Goal: Information Seeking & Learning: Check status

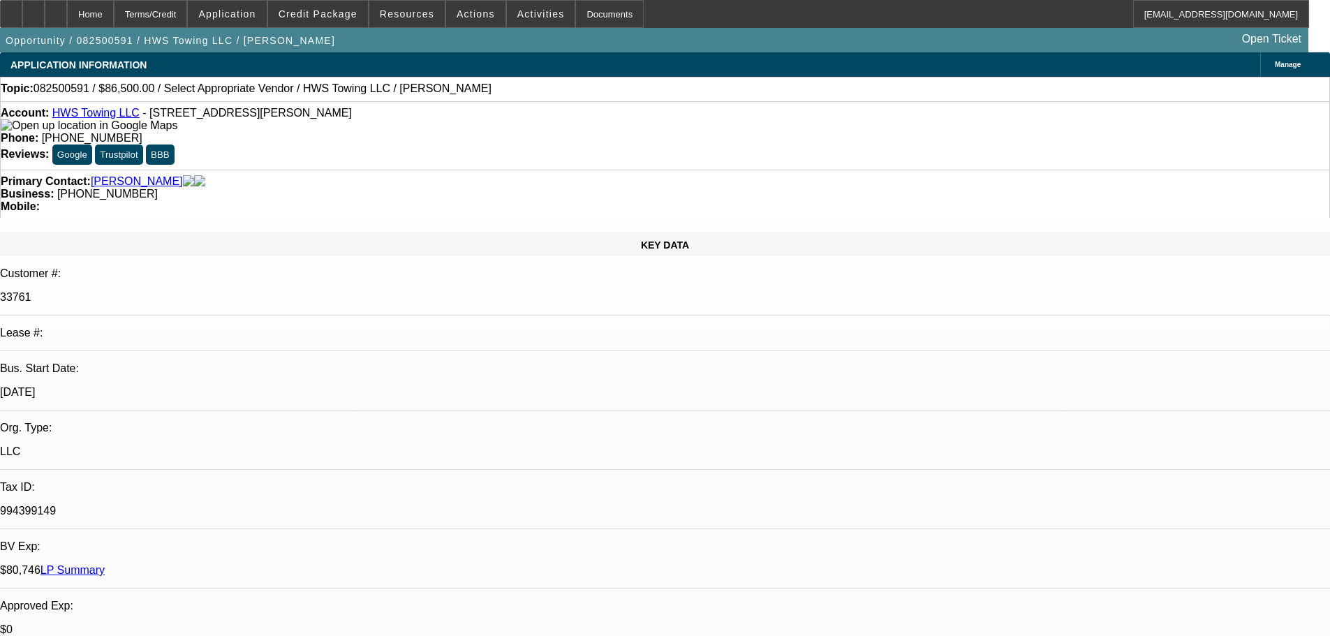
select select "0"
select select "2"
select select "0.1"
select select "4"
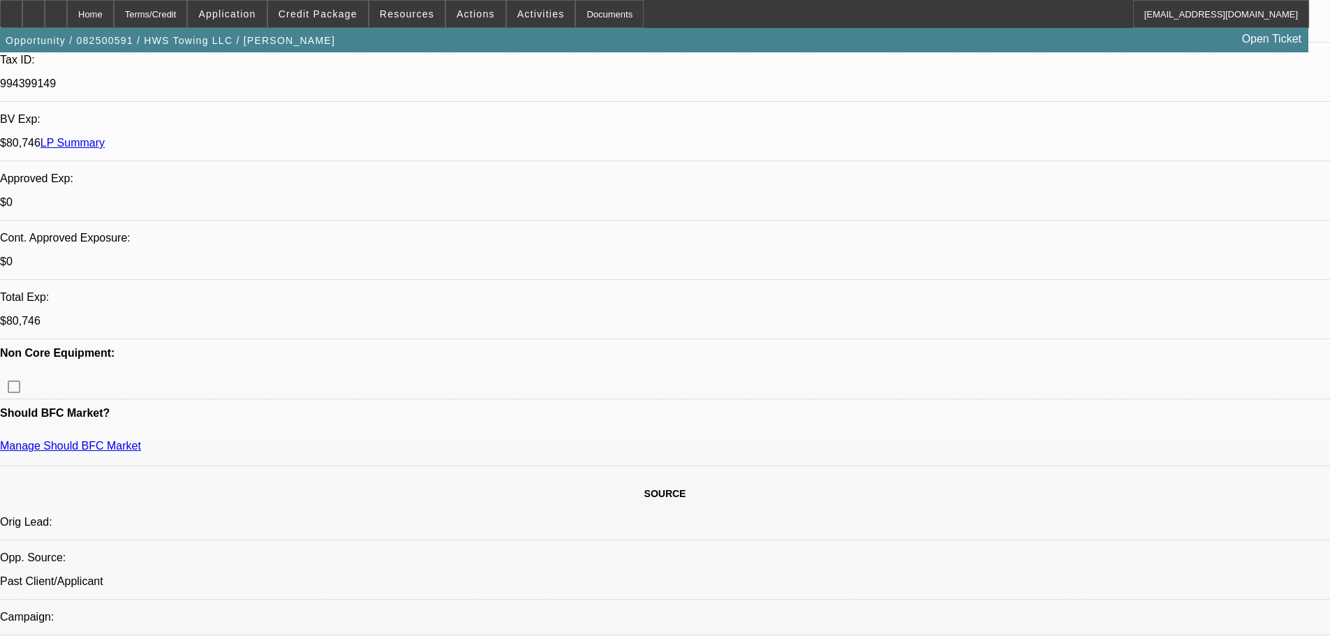
scroll to position [279, 0]
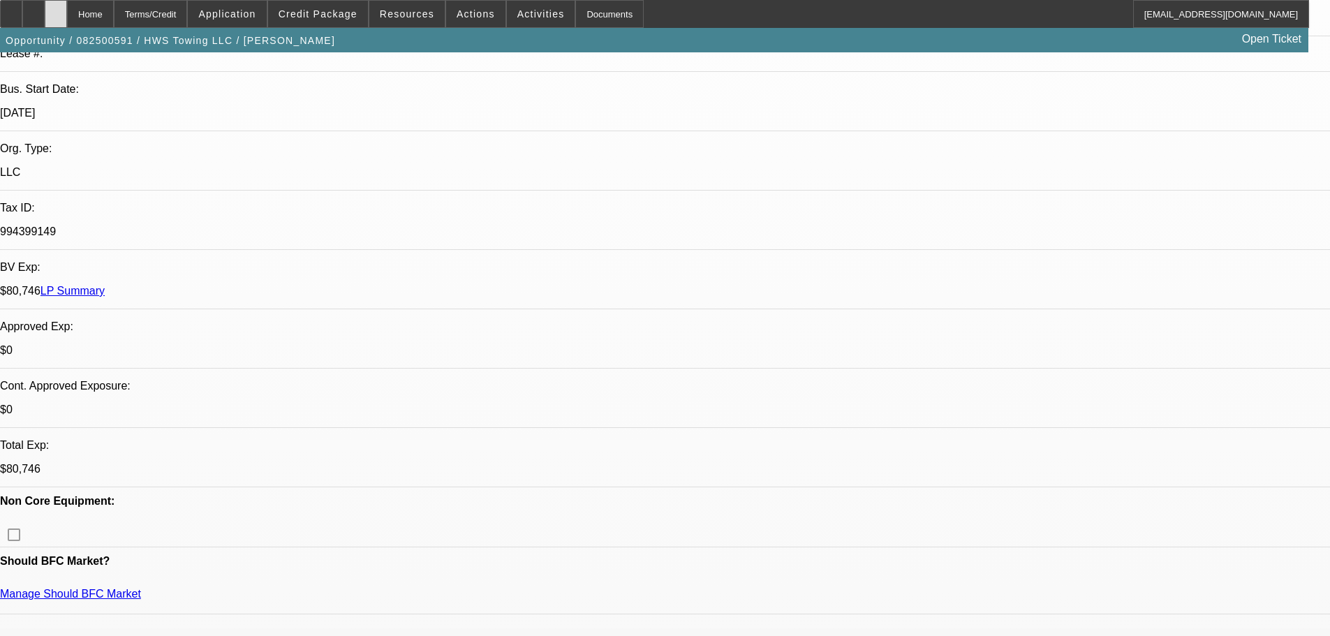
click at [67, 15] on div at bounding box center [56, 14] width 22 height 28
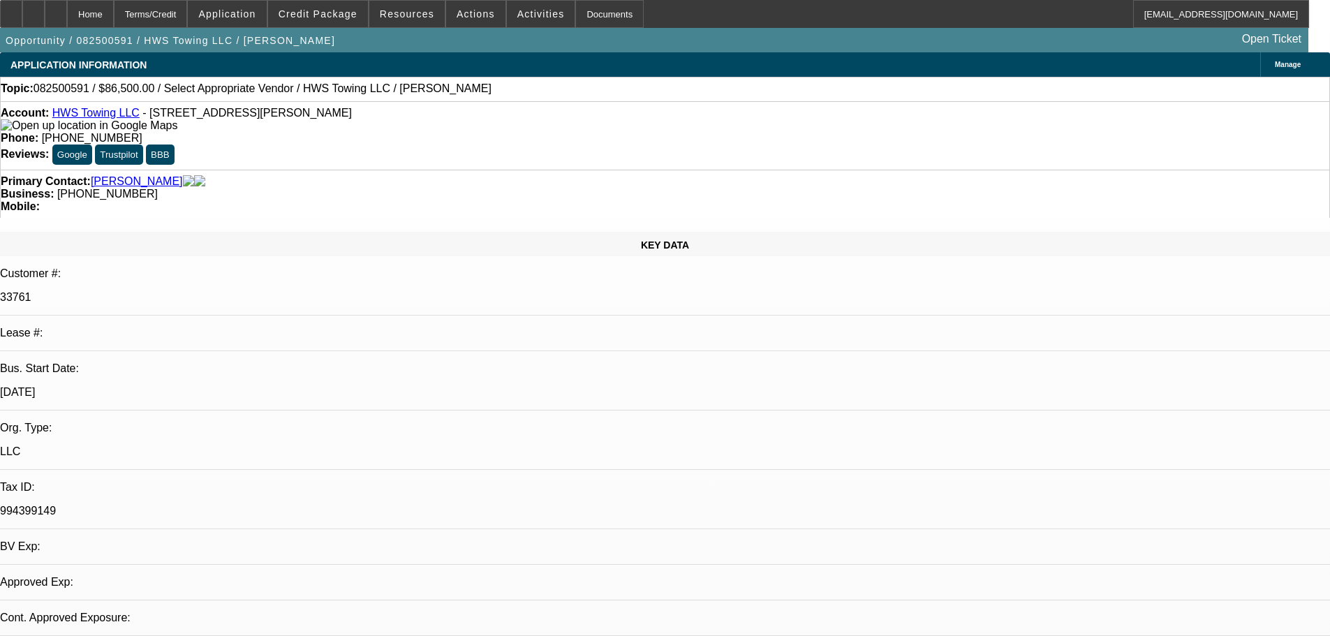
select select "0"
select select "2"
select select "0.1"
select select "4"
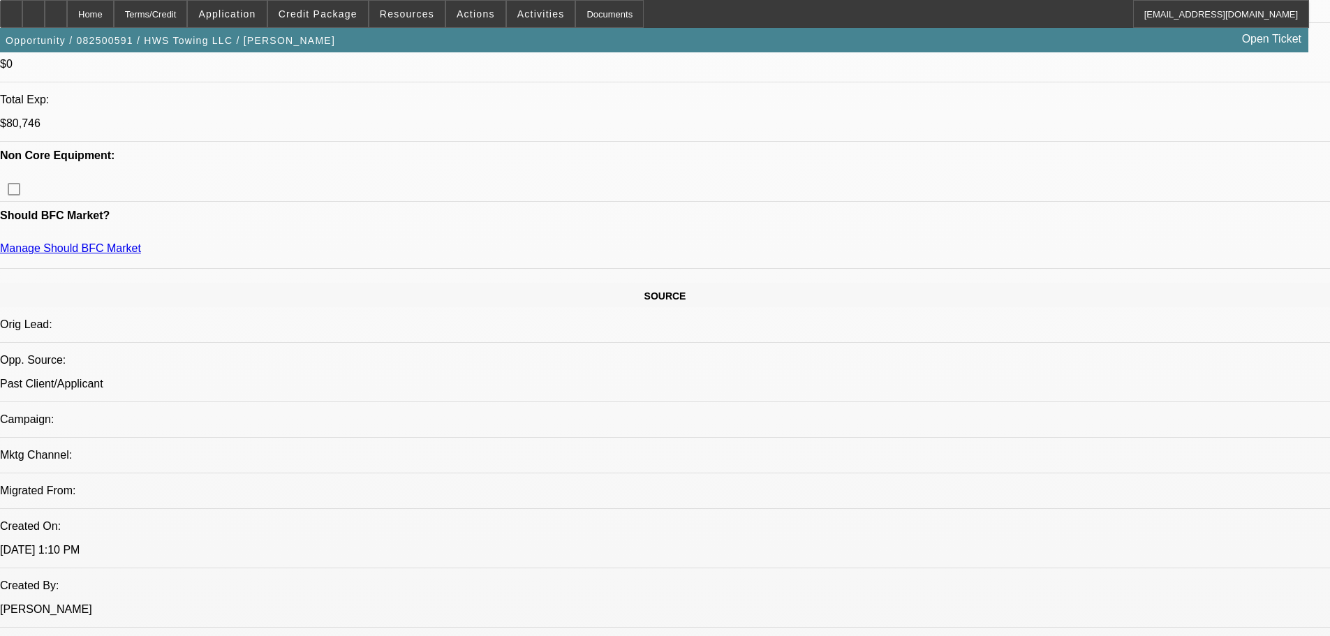
scroll to position [628, 0]
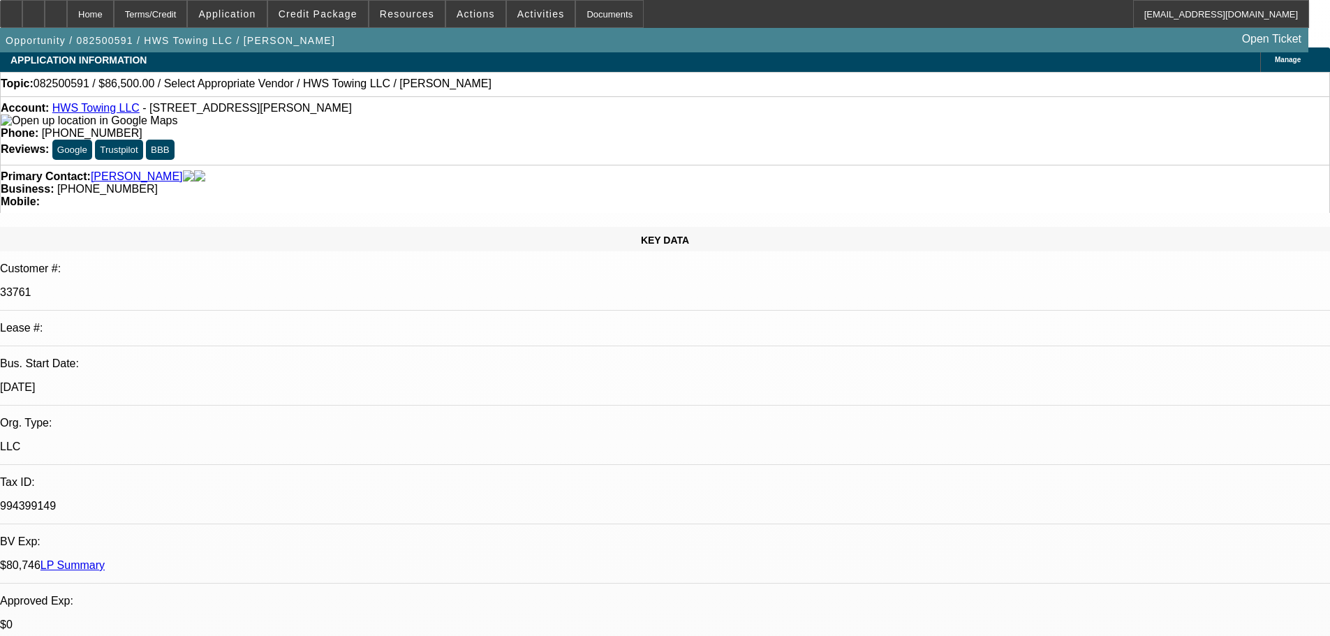
scroll to position [0, 0]
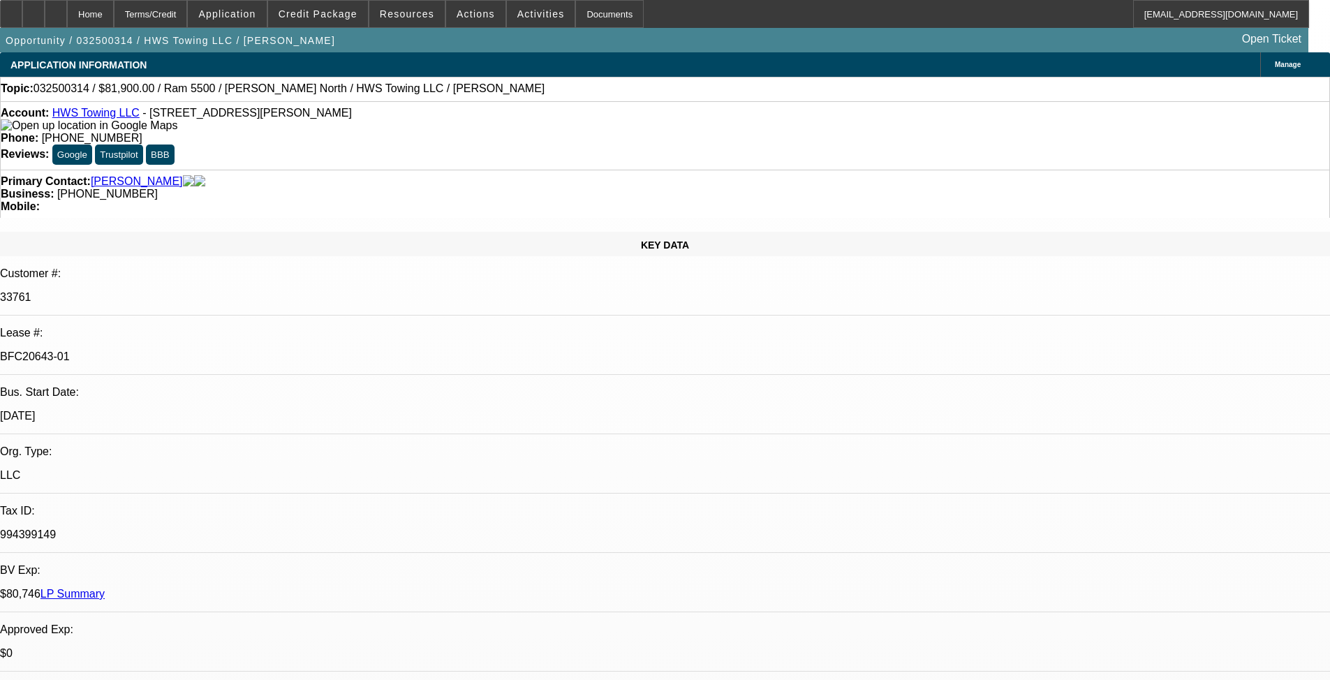
select select "0"
select select "2"
select select "0.1"
select select "4"
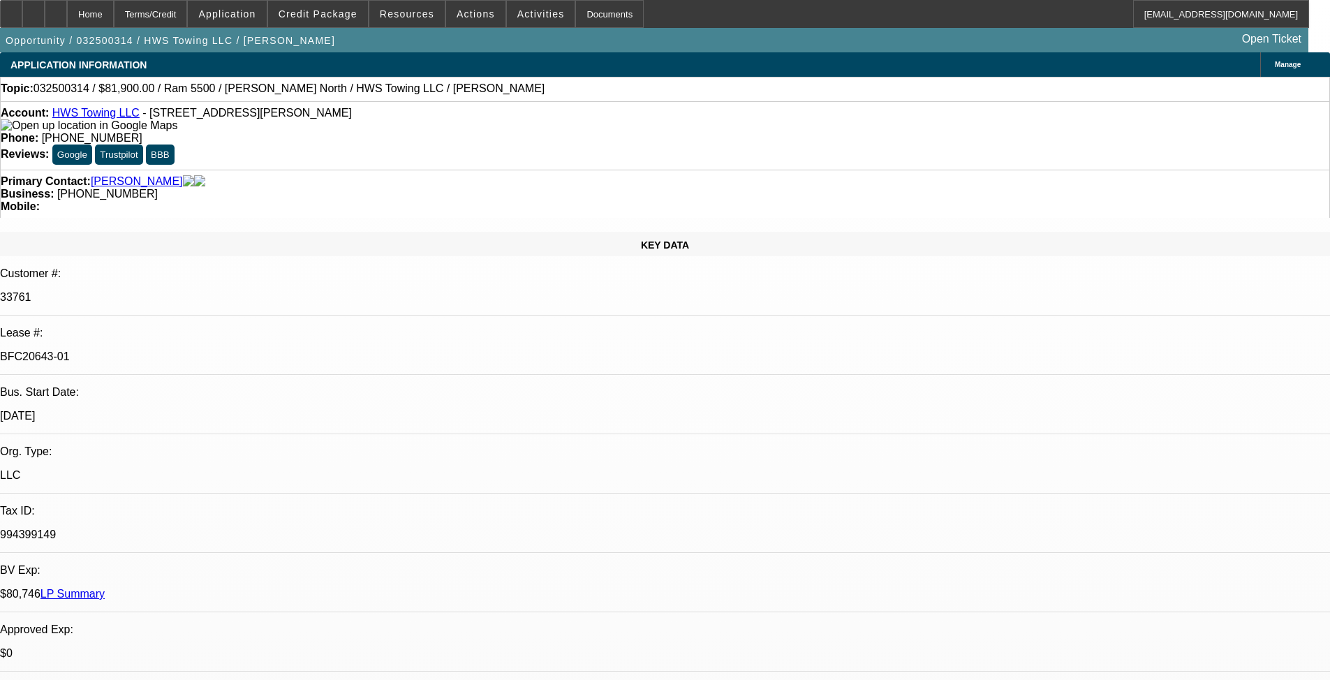
select select "0"
select select "2"
select select "0.1"
select select "4"
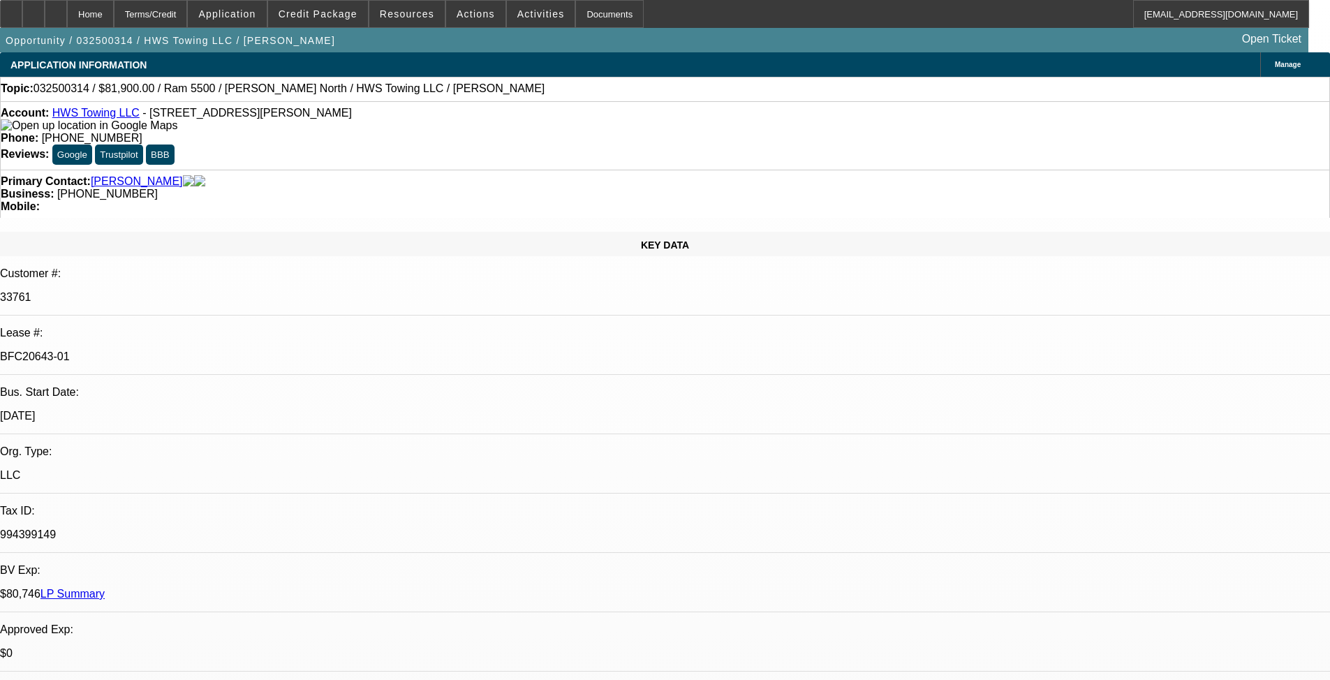
select select "0.15"
select select "2"
select select "0.1"
select select "4"
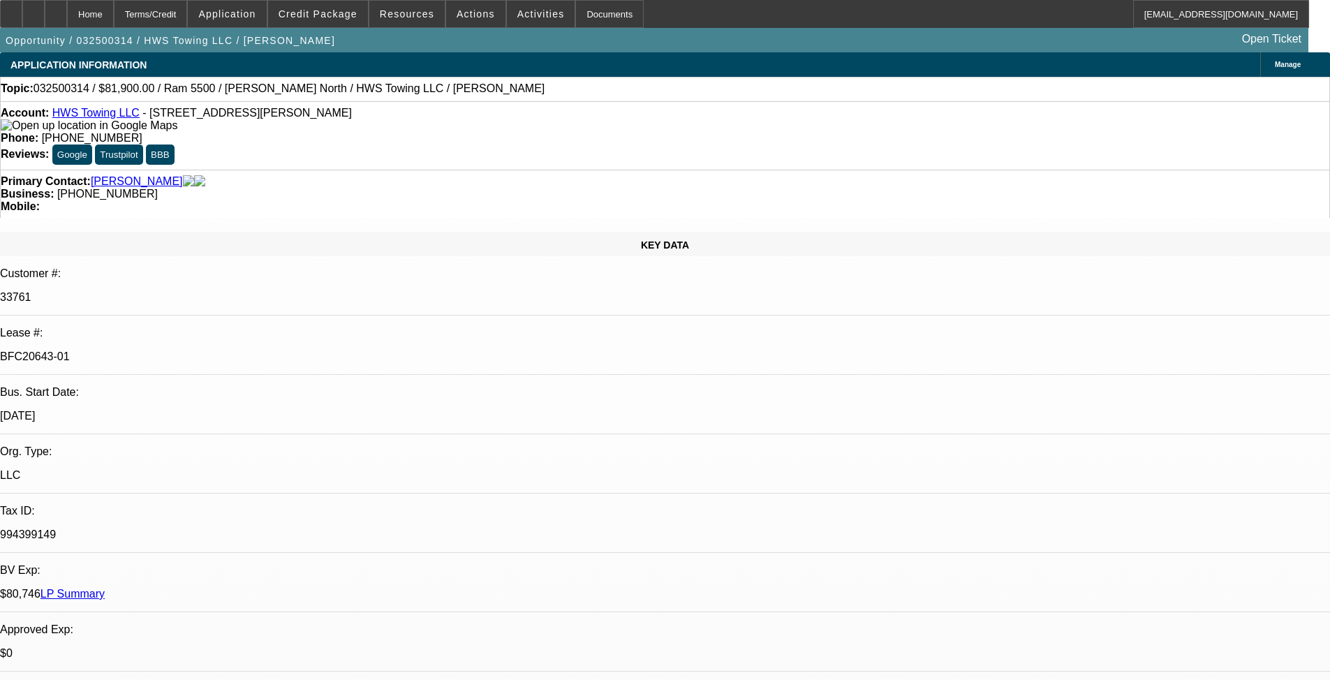
select select "0.1"
select select "2"
select select "0.1"
select select "4"
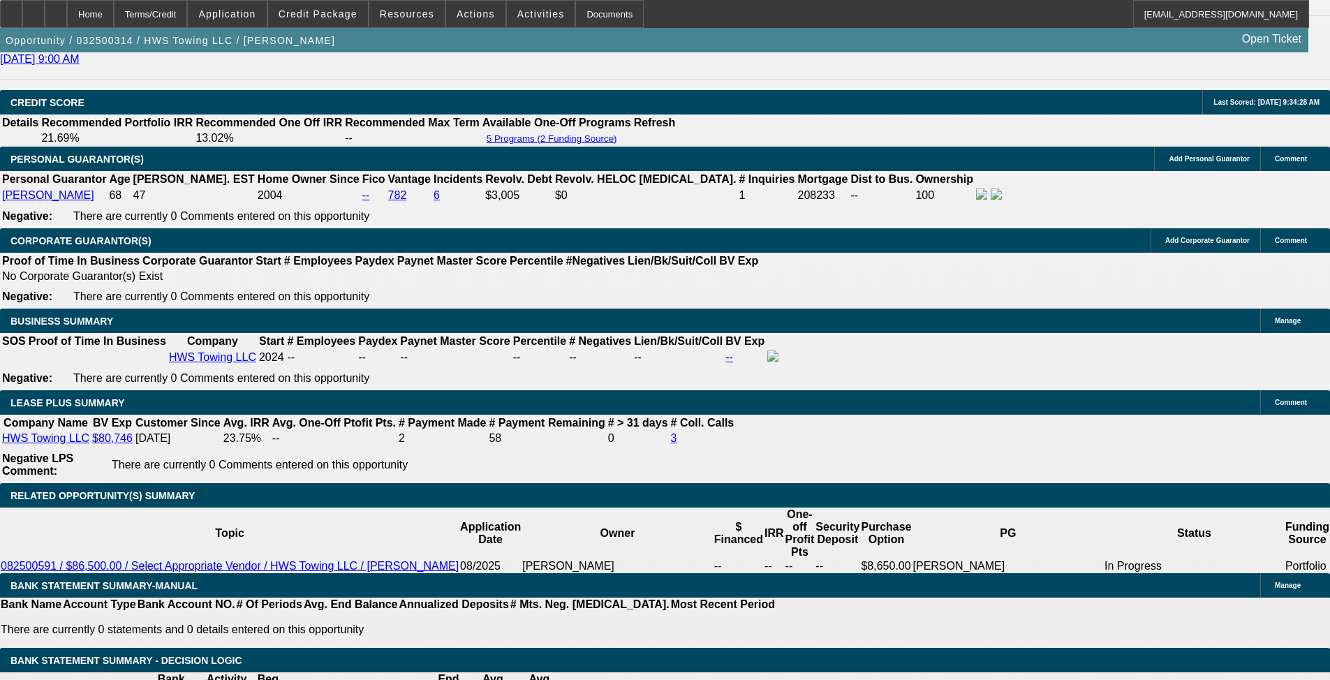
scroll to position [2373, 0]
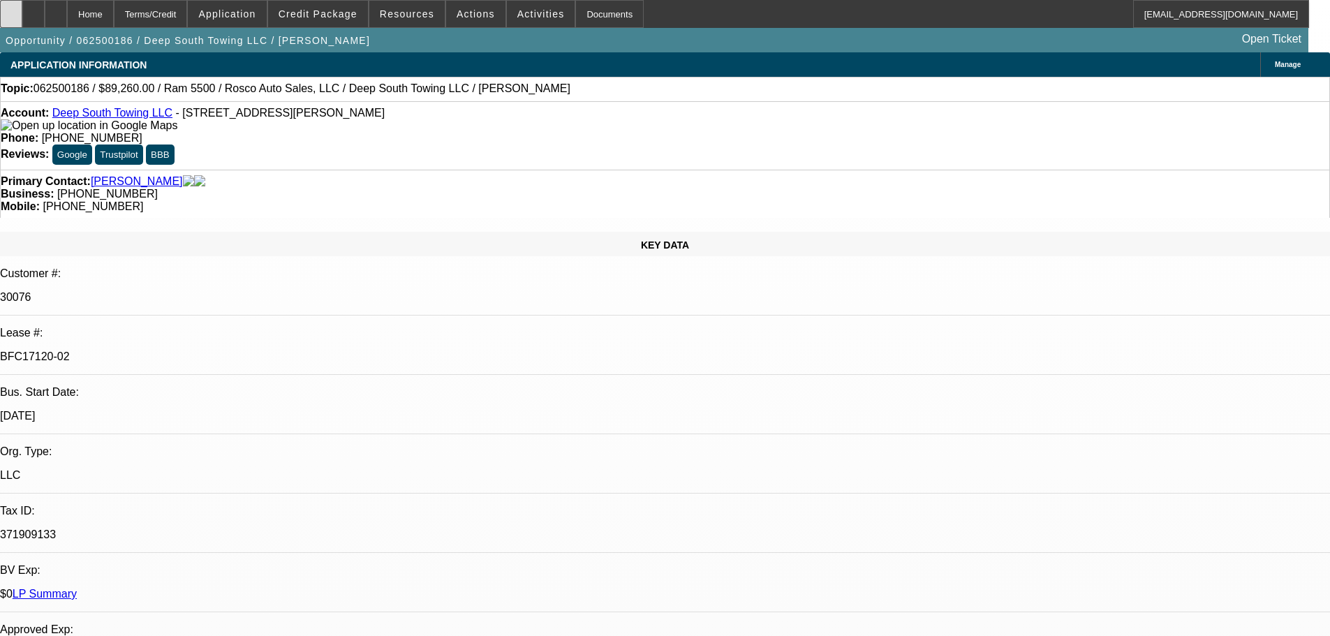
select select "0"
select select "2"
select select "0"
select select "6"
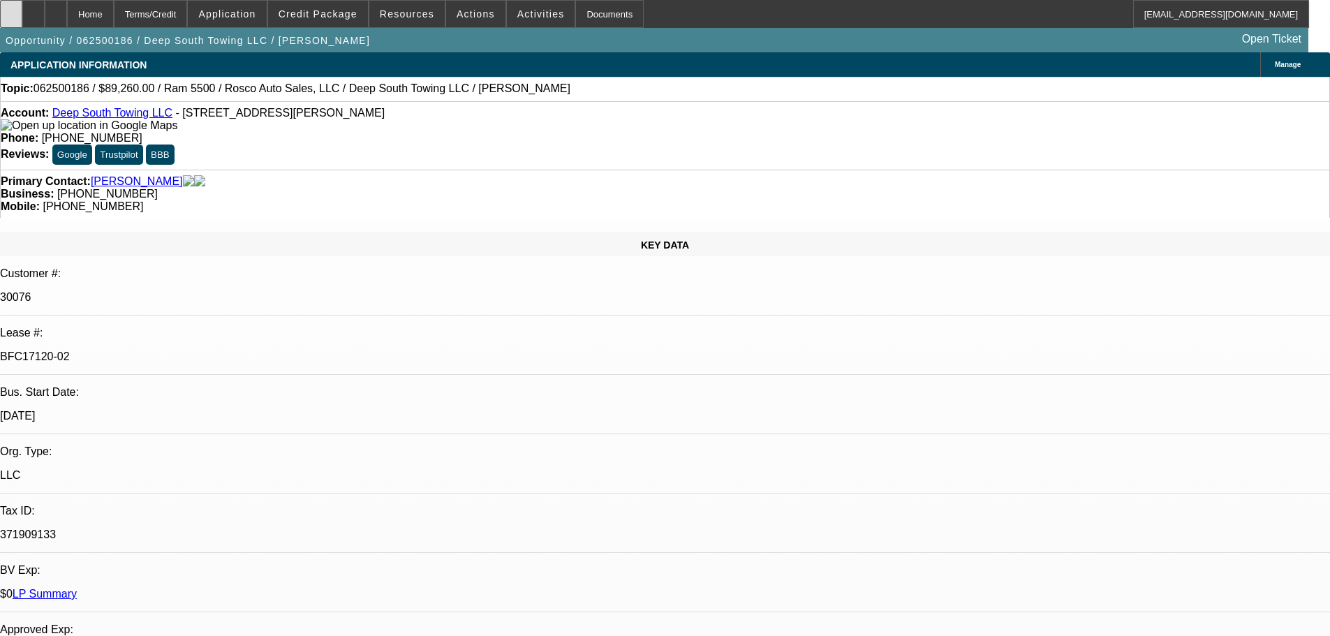
select select "0"
select select "2"
select select "0"
select select "6"
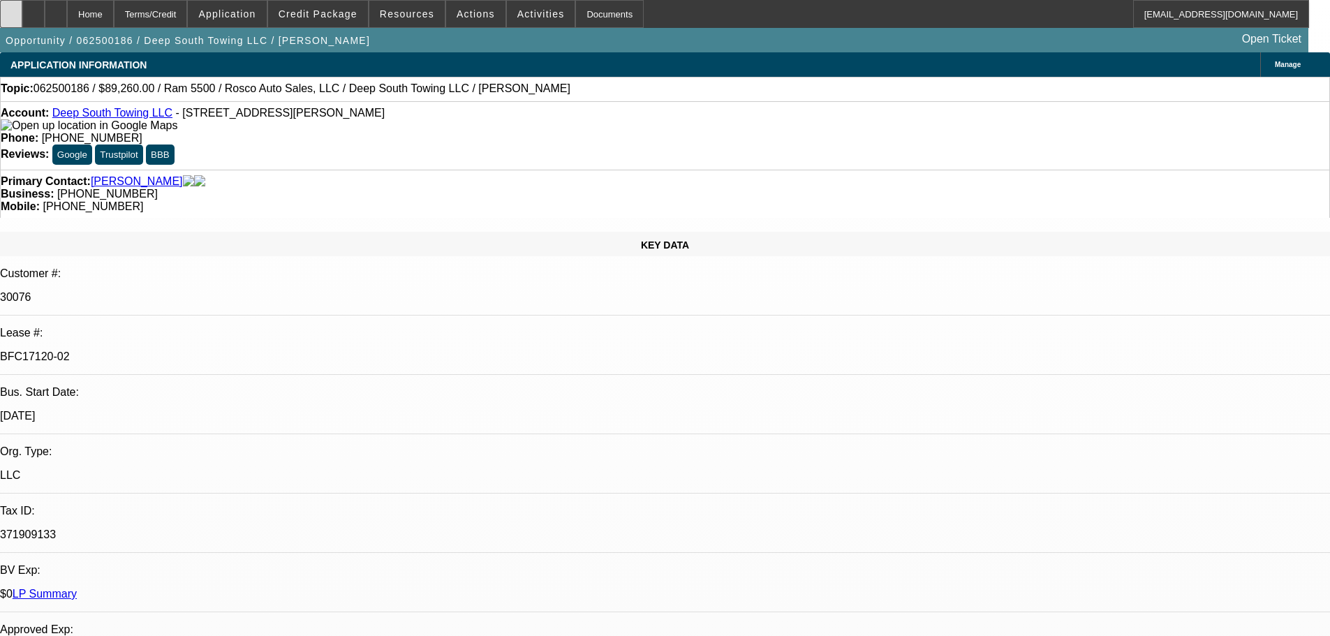
select select "0"
select select "2"
select select "0"
select select "6"
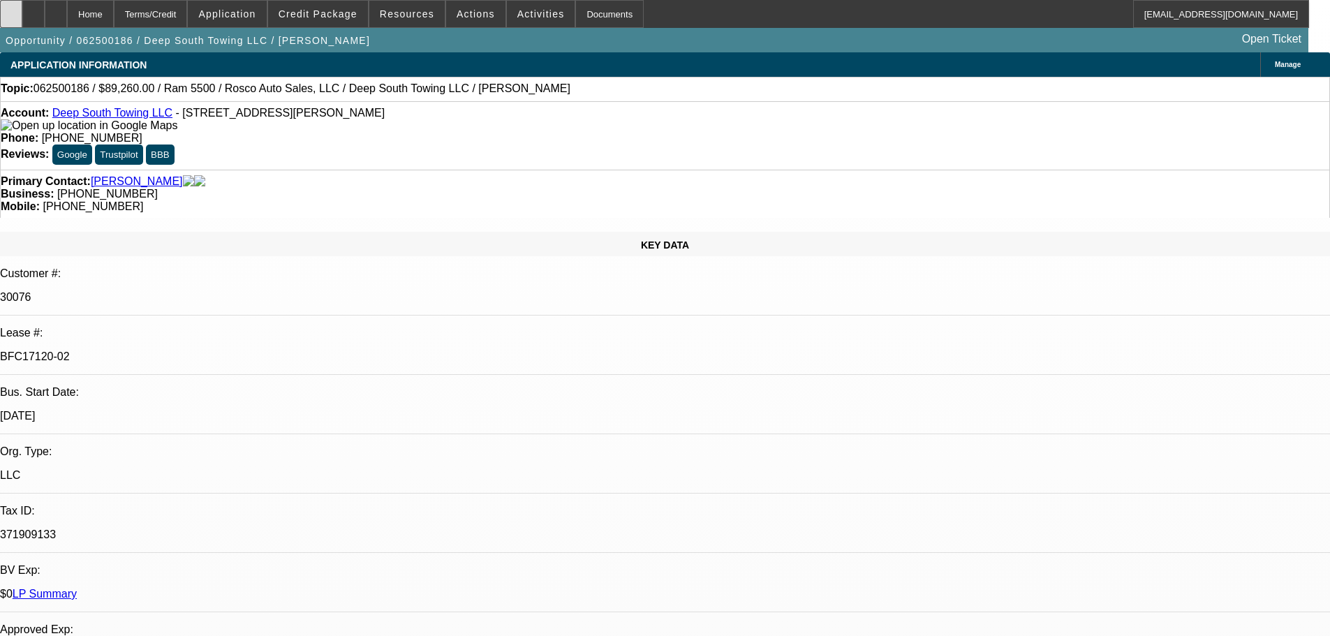
select select "0"
select select "2"
select select "0"
select select "6"
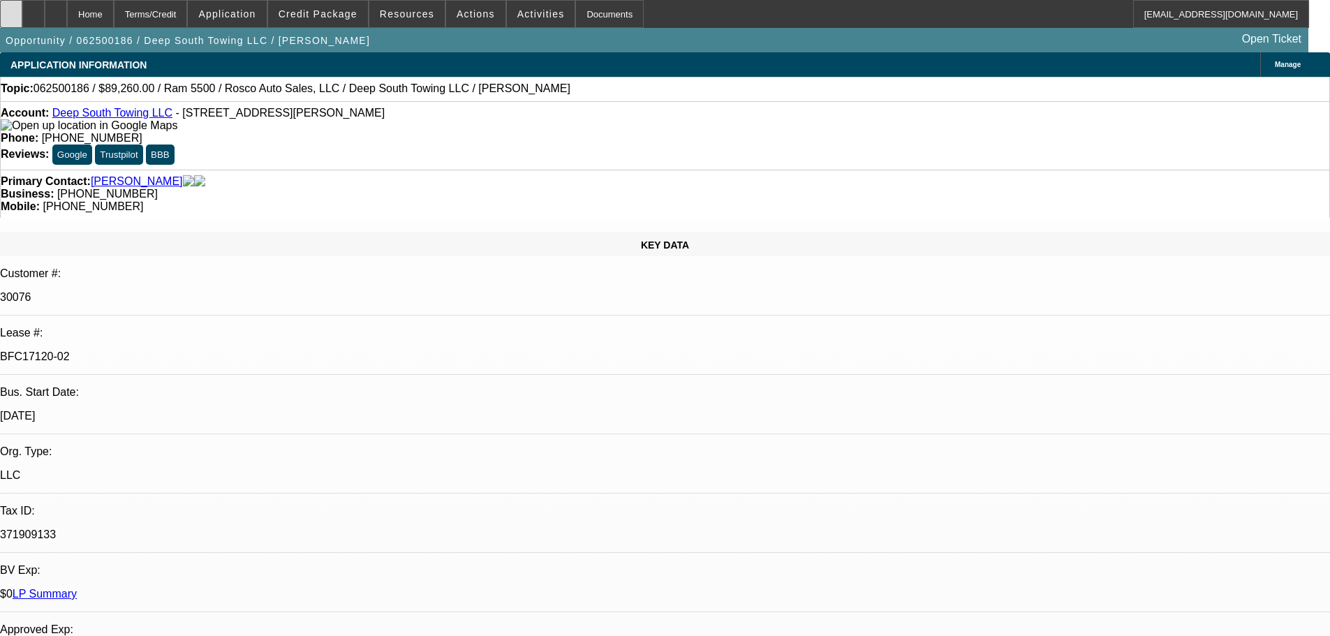
click at [11, 9] on icon at bounding box center [11, 9] width 0 height 0
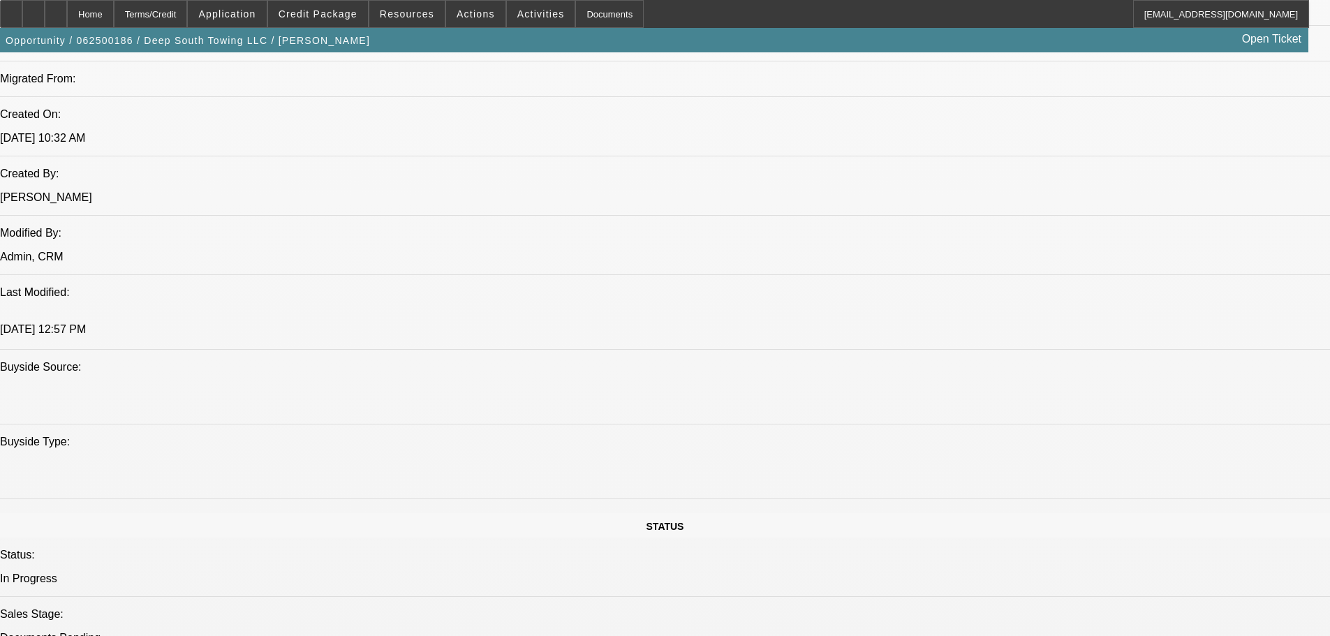
scroll to position [838, 0]
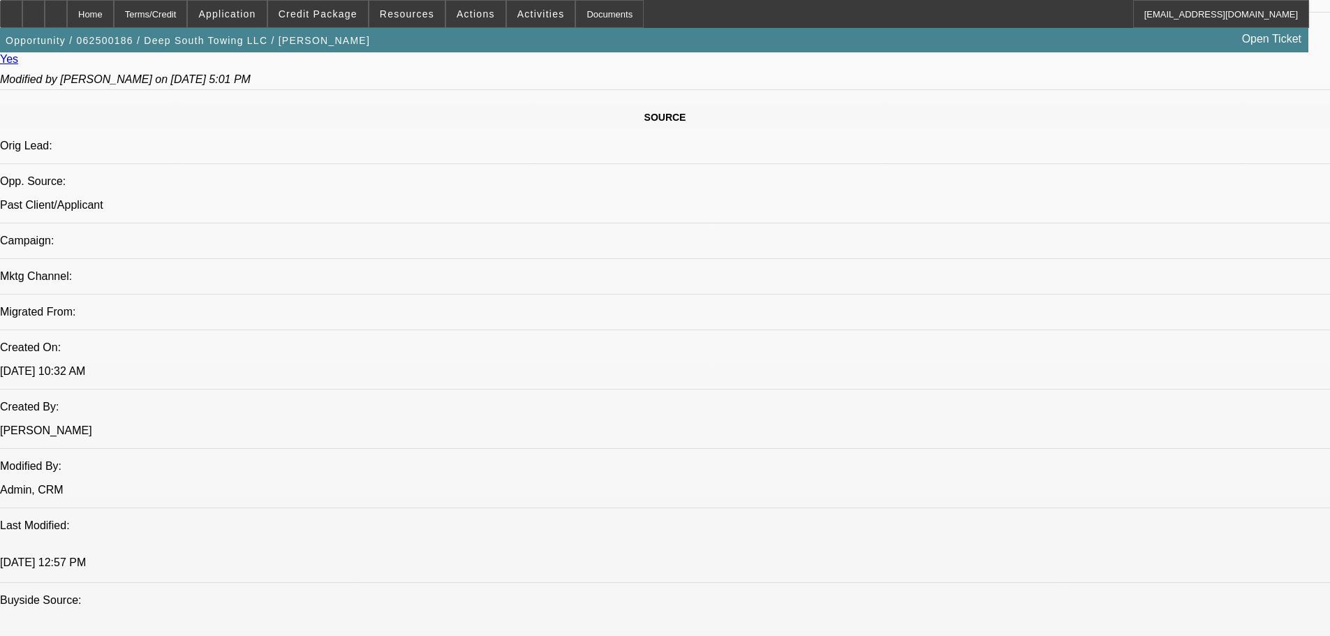
drag, startPoint x: 1285, startPoint y: 80, endPoint x: 1268, endPoint y: 92, distance: 21.1
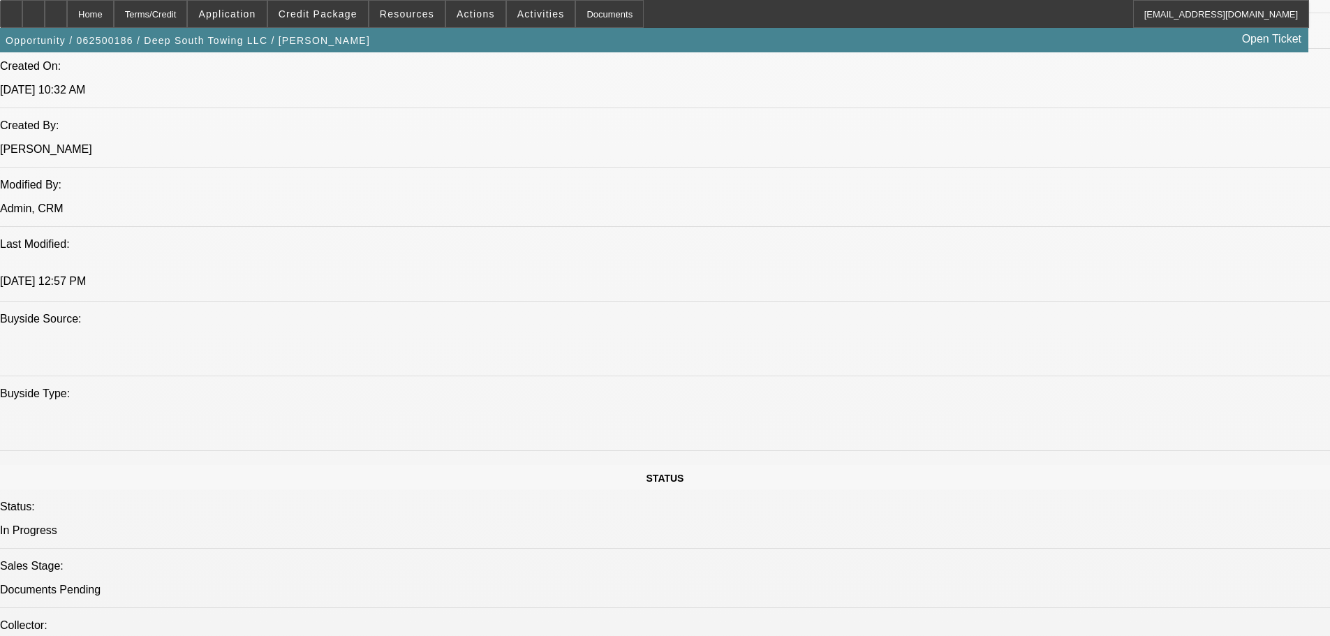
scroll to position [1187, 0]
